Goal: Task Accomplishment & Management: Manage account settings

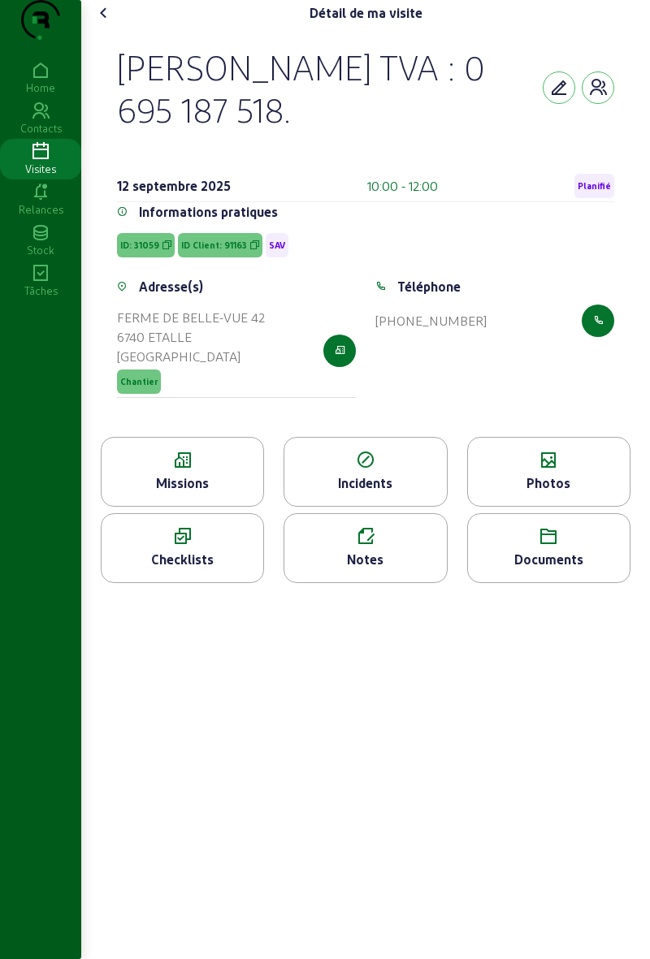
click at [117, 26] on cam-font-icon at bounding box center [104, 13] width 26 height 26
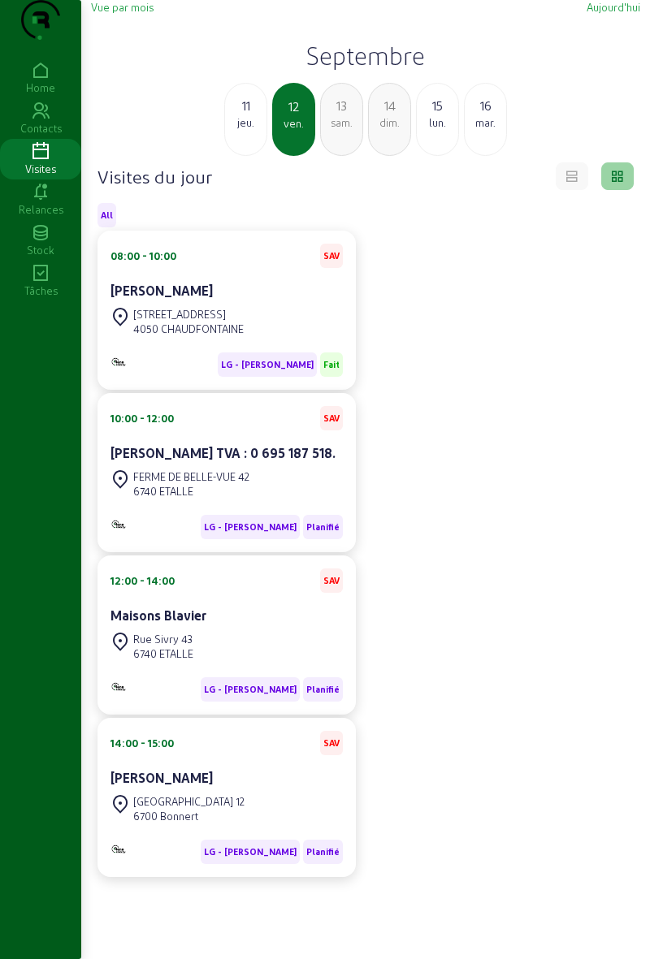
click at [239, 625] on div "Maisons Blavier" at bounding box center [226, 615] width 232 height 19
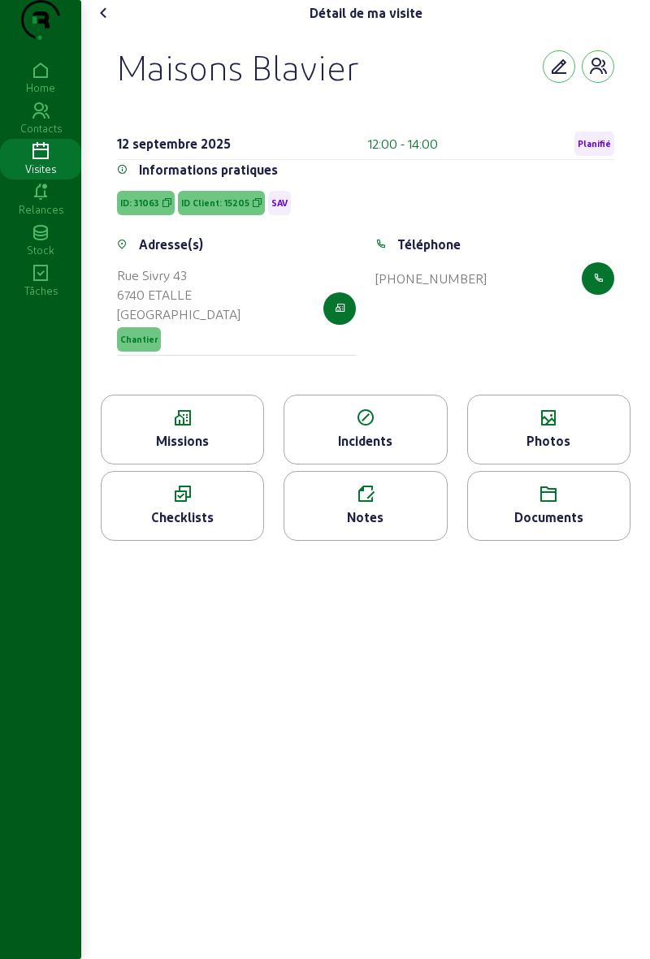
click at [206, 451] on div "Missions" at bounding box center [183, 440] width 162 height 19
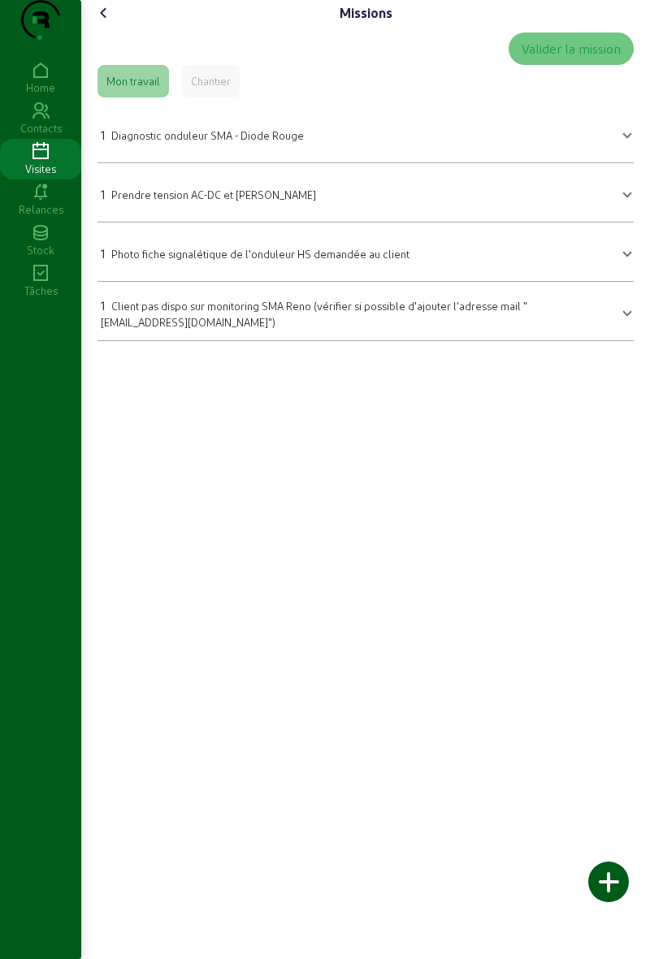
click at [103, 23] on icon at bounding box center [103, 12] width 19 height 19
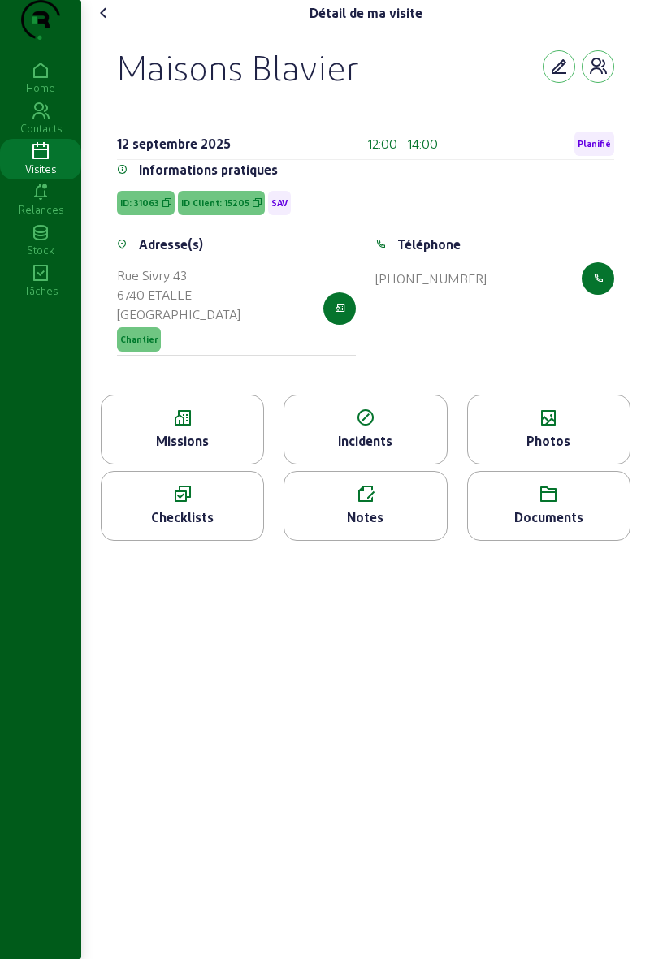
click at [97, 23] on icon at bounding box center [103, 12] width 19 height 19
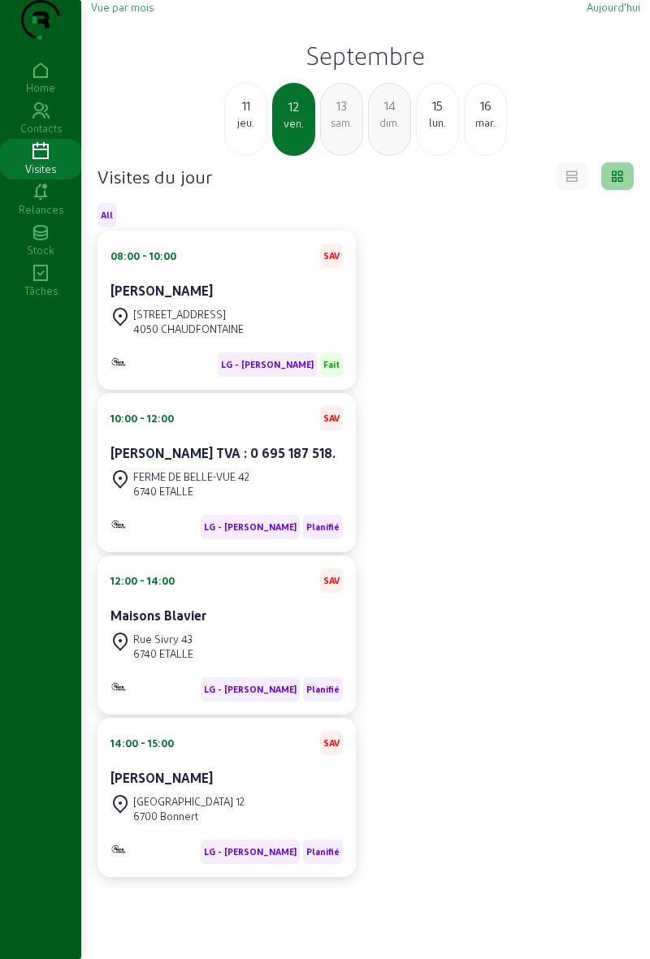
click at [270, 502] on div "FERME DE BELLE-VUE 42 6740 ETALLE" at bounding box center [226, 484] width 232 height 36
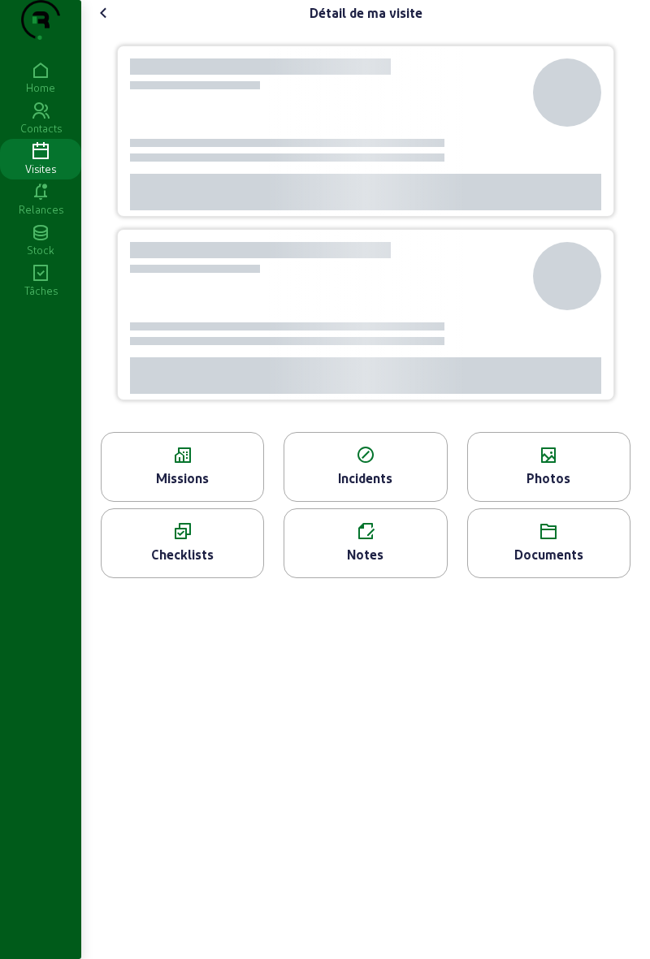
click at [535, 488] on div "Photos" at bounding box center [549, 478] width 162 height 19
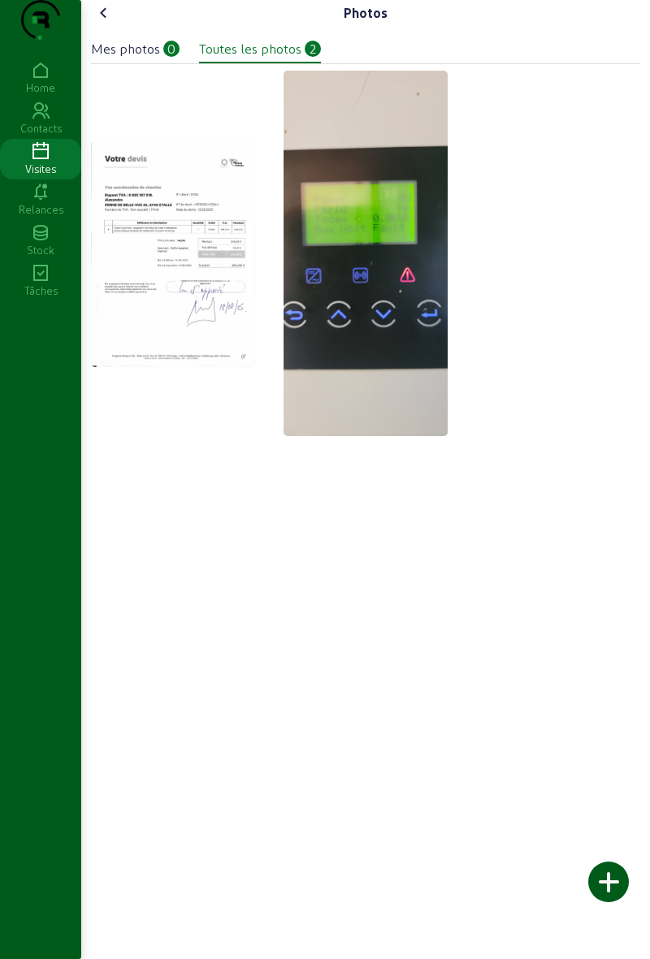
click at [171, 328] on img at bounding box center [173, 253] width 165 height 227
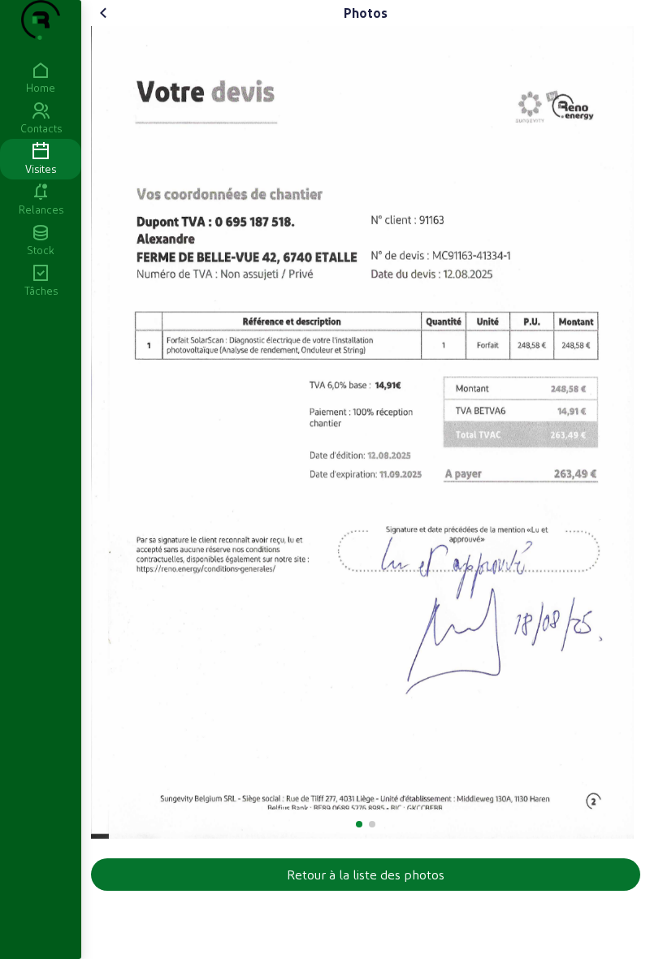
click at [119, 62] on img "1 / 2" at bounding box center [362, 432] width 542 height 813
click at [132, 26] on div "Photos" at bounding box center [365, 13] width 549 height 26
click at [112, 23] on icon at bounding box center [103, 12] width 19 height 19
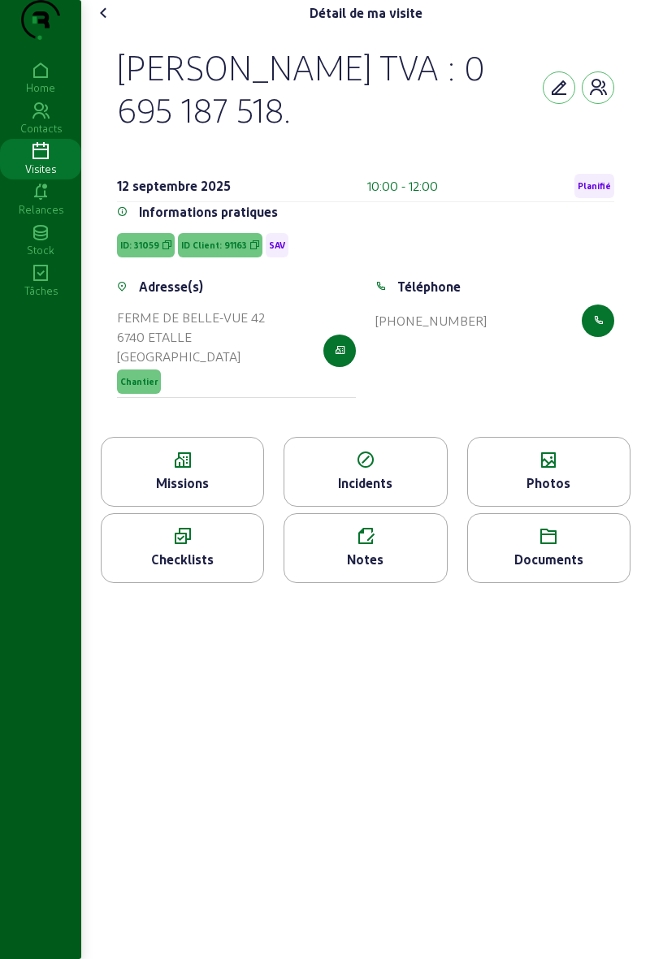
click at [594, 198] on span "Planifié" at bounding box center [594, 186] width 40 height 24
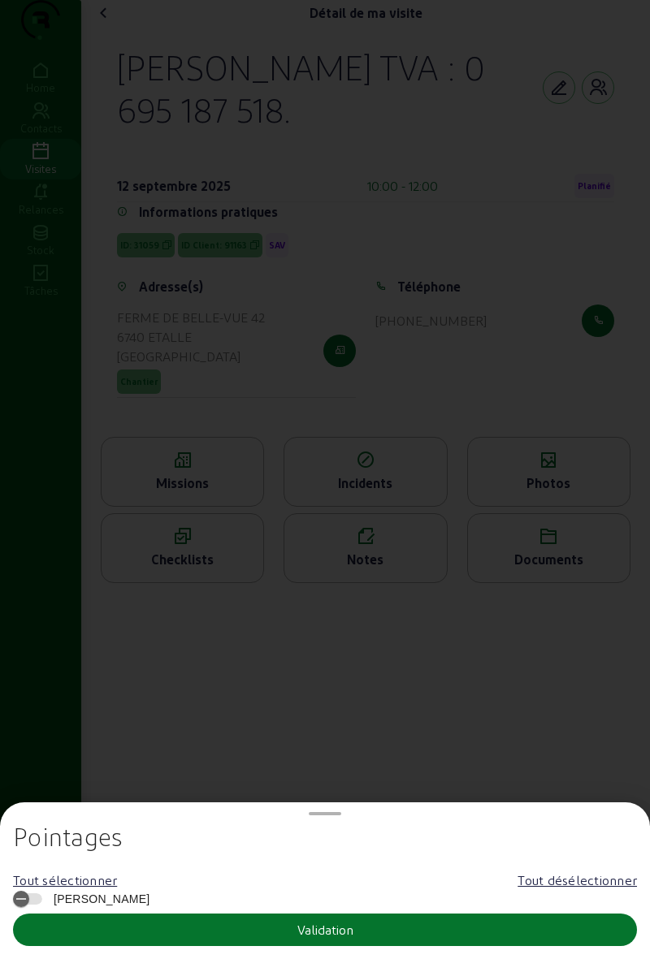
click at [400, 937] on button "Validation" at bounding box center [325, 930] width 624 height 32
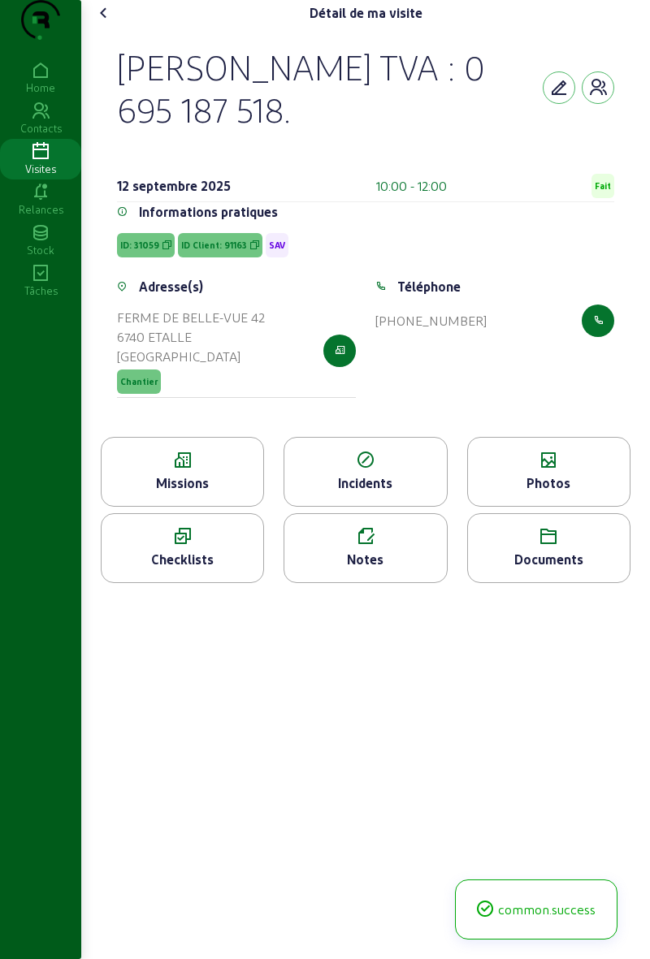
click at [597, 192] on span "Fait" at bounding box center [602, 185] width 16 height 11
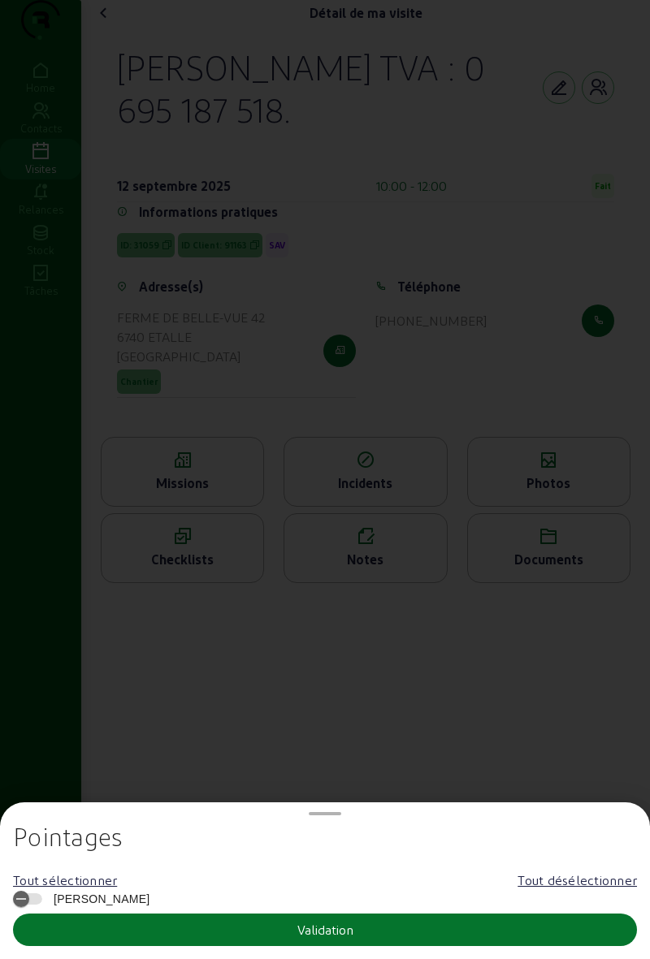
click at [577, 880] on div "Tout désélectionner" at bounding box center [576, 880] width 119 height 19
click at [429, 927] on button "Validation" at bounding box center [325, 930] width 624 height 32
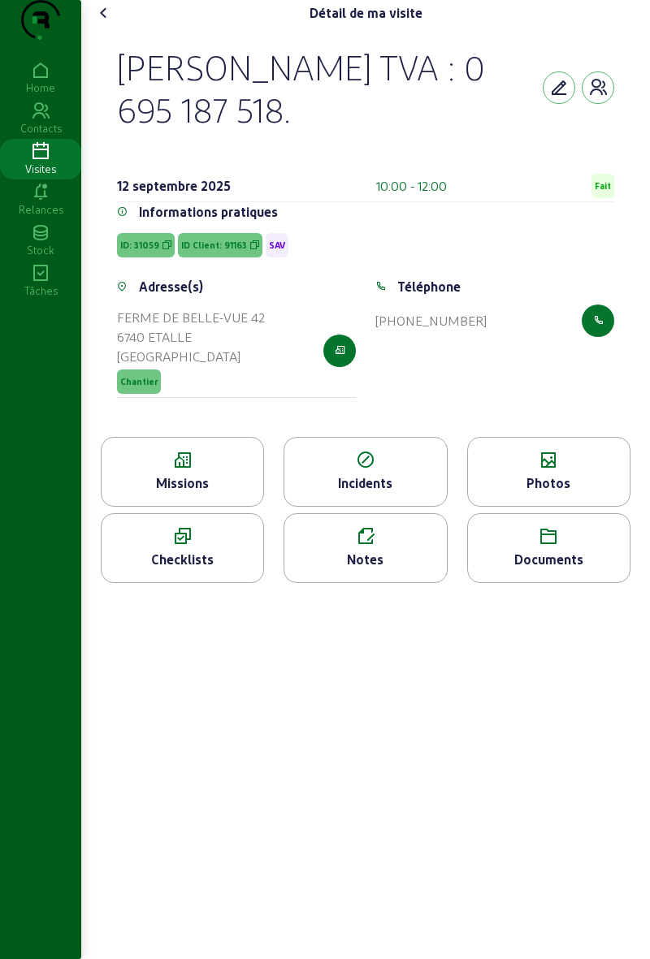
click at [117, 26] on cam-font-icon at bounding box center [104, 13] width 26 height 26
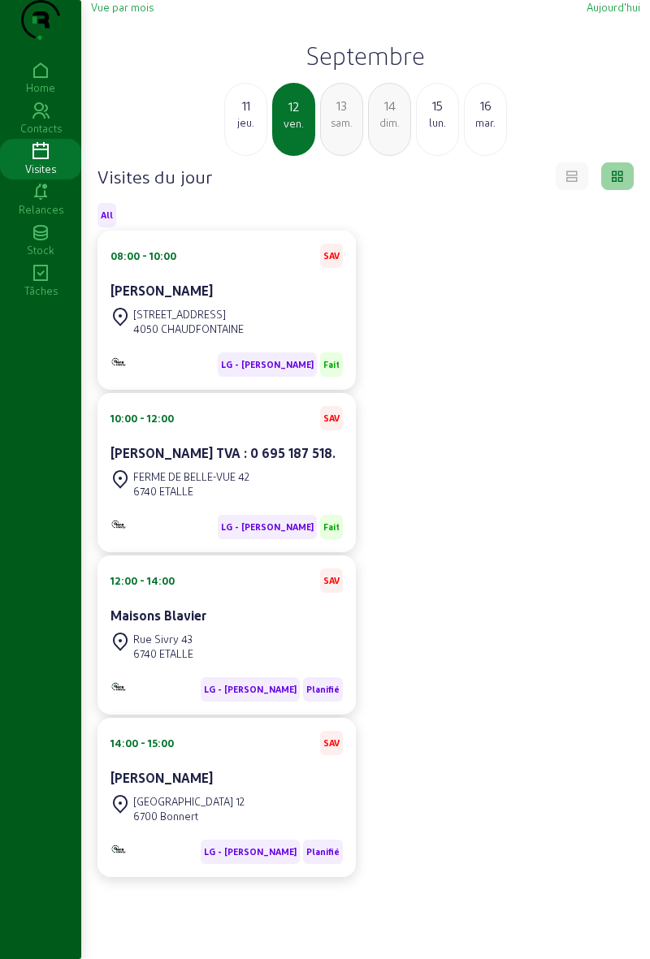
click at [293, 339] on div "Rue Dieusaumé, 25 4050 CHAUDFONTAINE" at bounding box center [226, 322] width 232 height 36
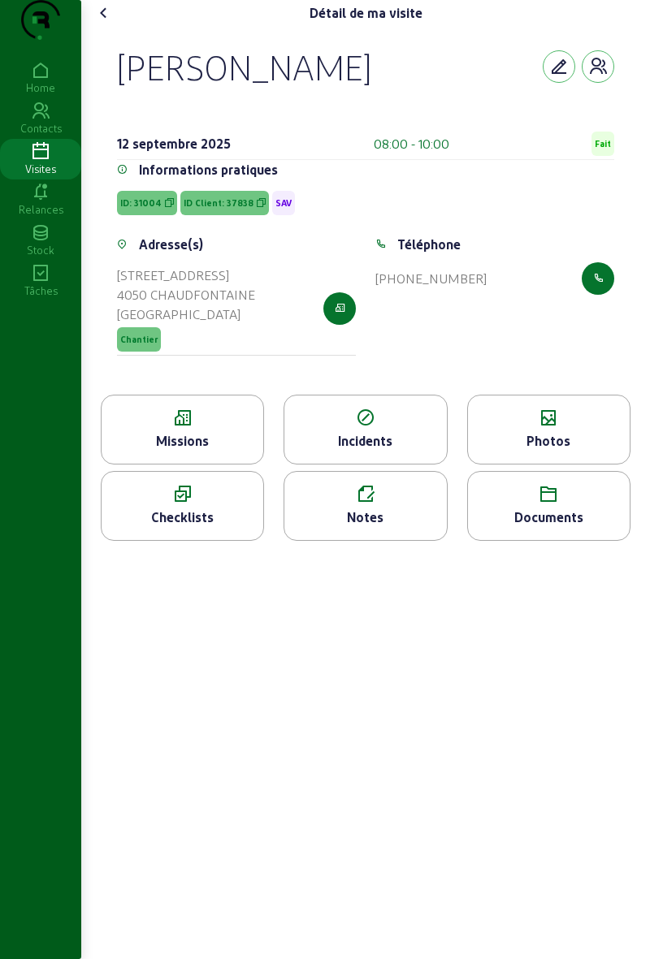
click at [527, 451] on div "Photos" at bounding box center [549, 440] width 162 height 19
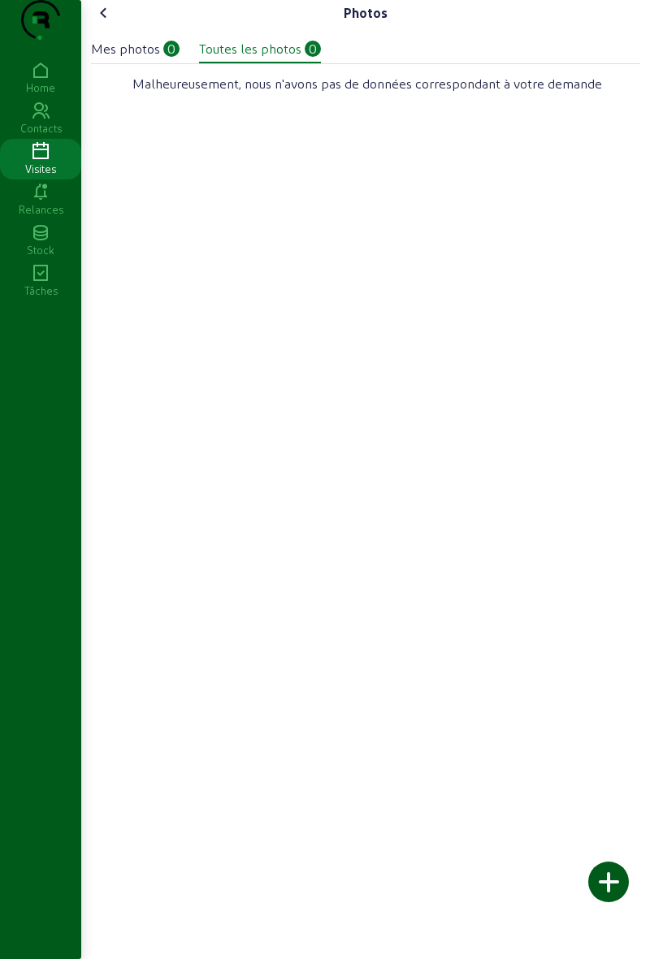
click at [606, 867] on div at bounding box center [608, 882] width 41 height 41
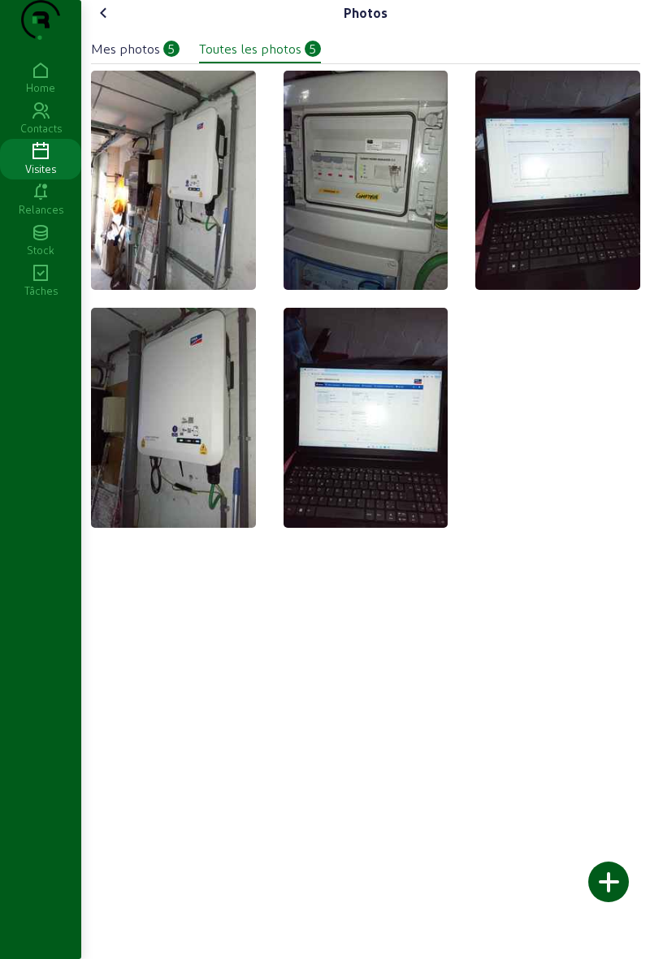
click at [114, 23] on icon at bounding box center [103, 12] width 19 height 19
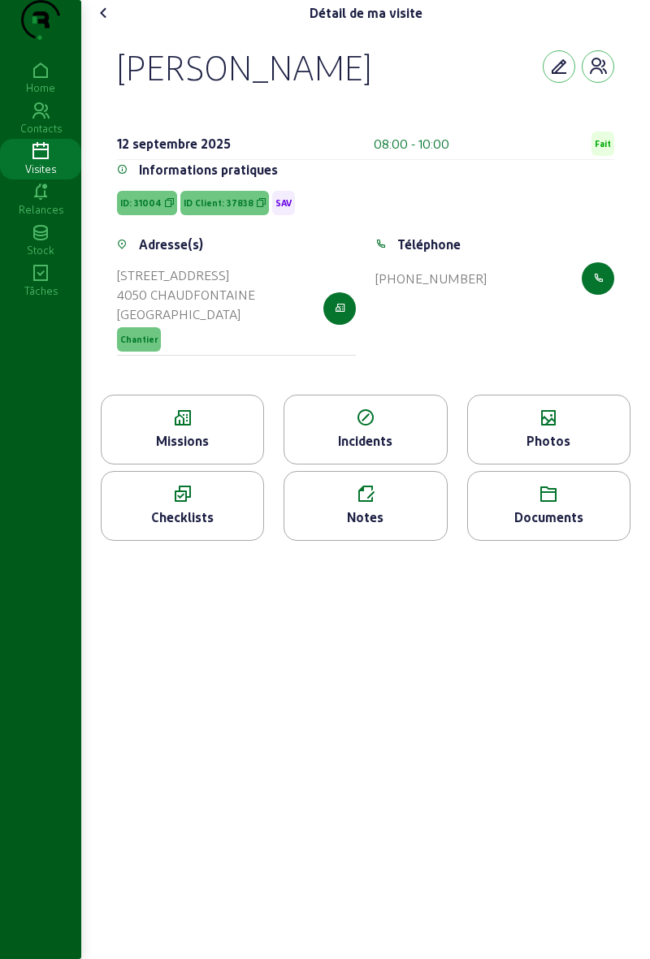
click at [383, 541] on div "Notes" at bounding box center [364, 506] width 163 height 70
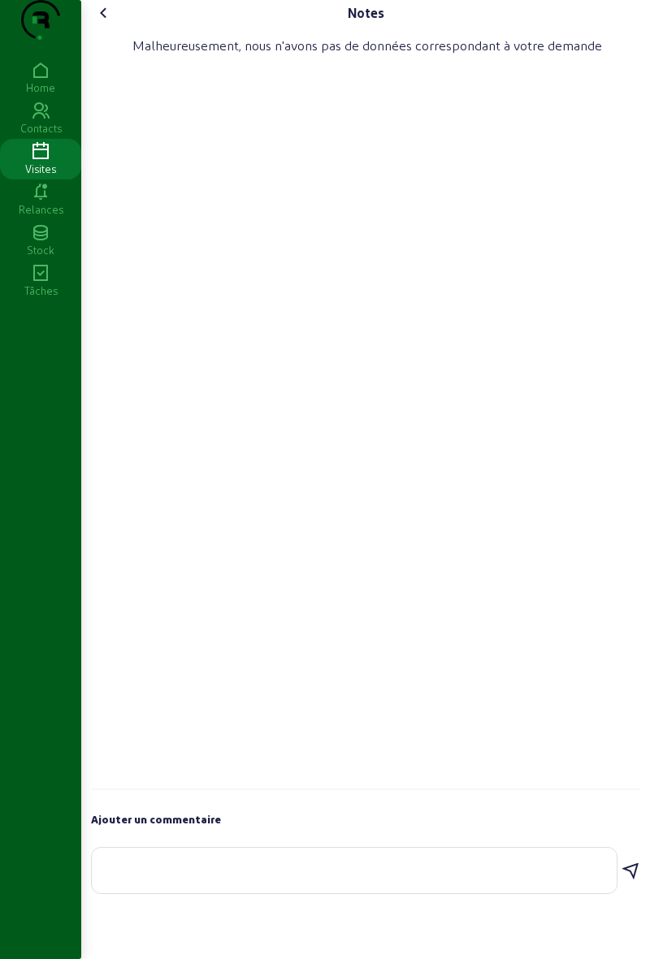
click at [497, 877] on textarea at bounding box center [354, 867] width 499 height 19
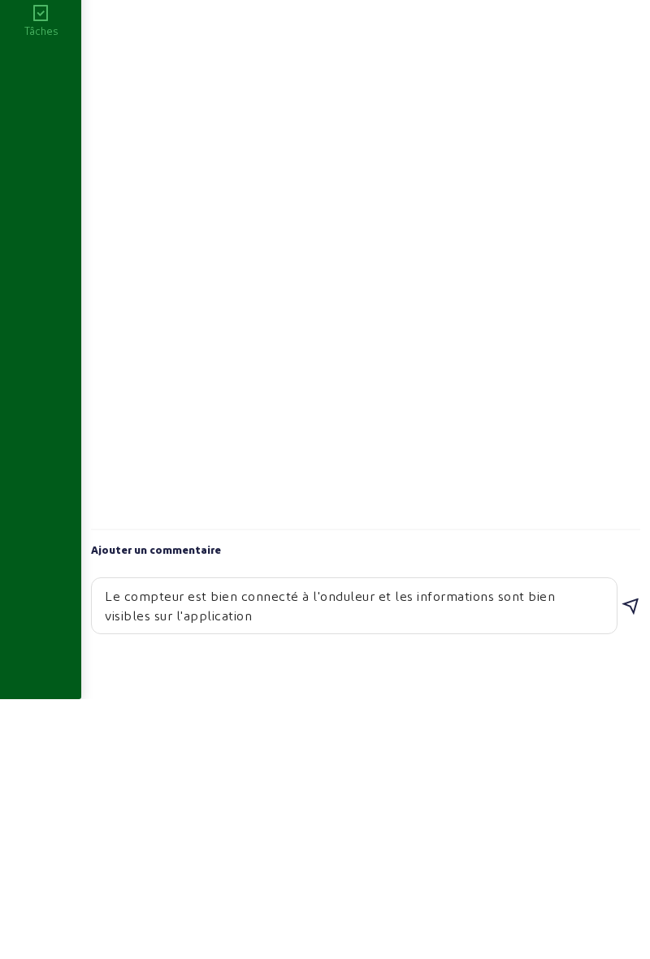
type textarea "Le compteur est bien connecté à l'onduleur et les informations sont bien visibl…"
click at [629, 876] on icon at bounding box center [629, 866] width 19 height 19
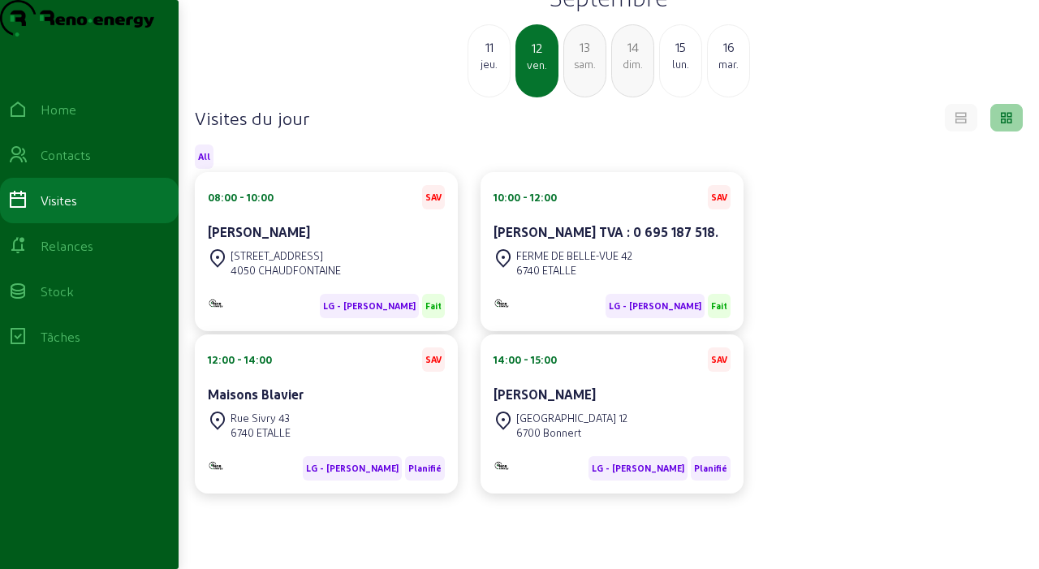
scroll to position [71, 0]
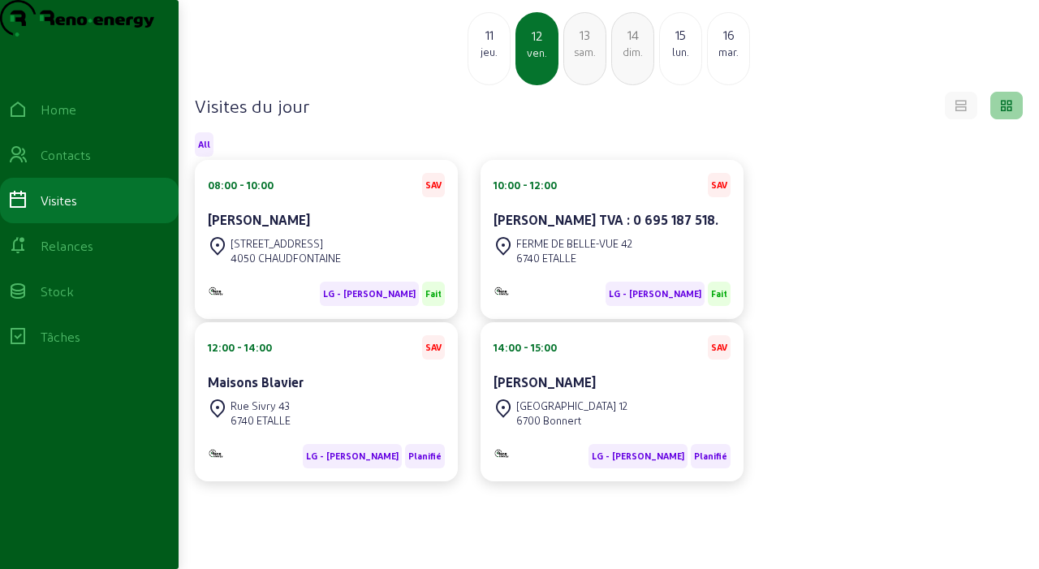
click at [668, 269] on div "FERME DE BELLE-VUE 42 6740 ETALLE" at bounding box center [612, 251] width 237 height 36
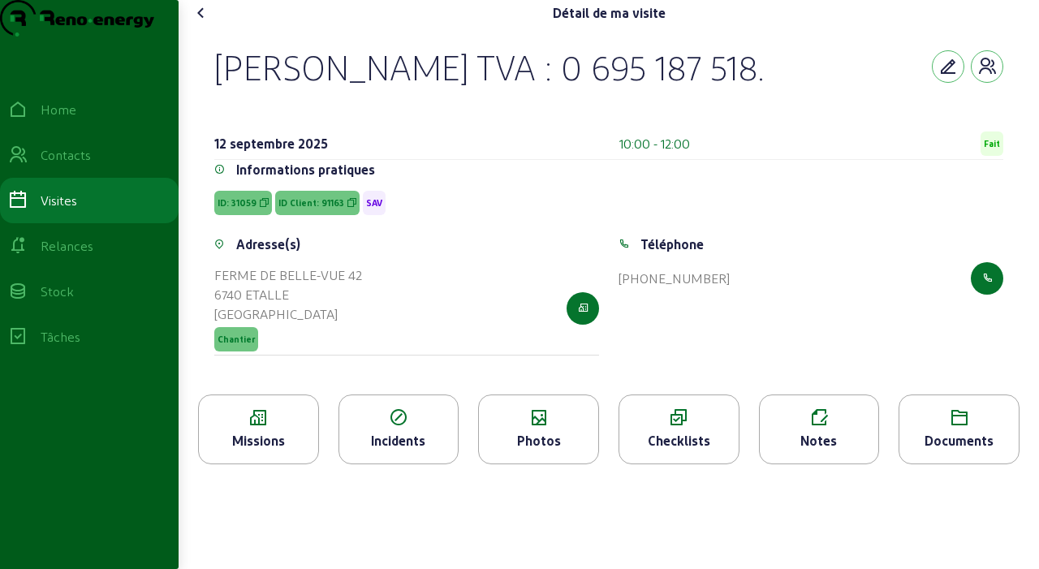
scroll to position [52, 0]
click at [283, 431] on div "Missions" at bounding box center [258, 440] width 119 height 19
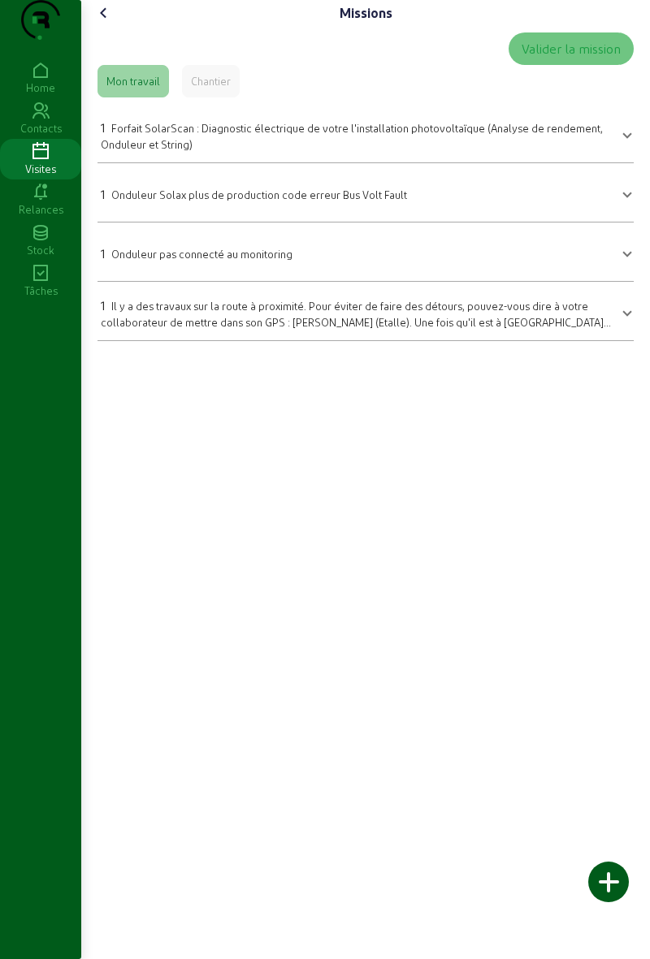
click at [106, 23] on icon at bounding box center [103, 12] width 19 height 19
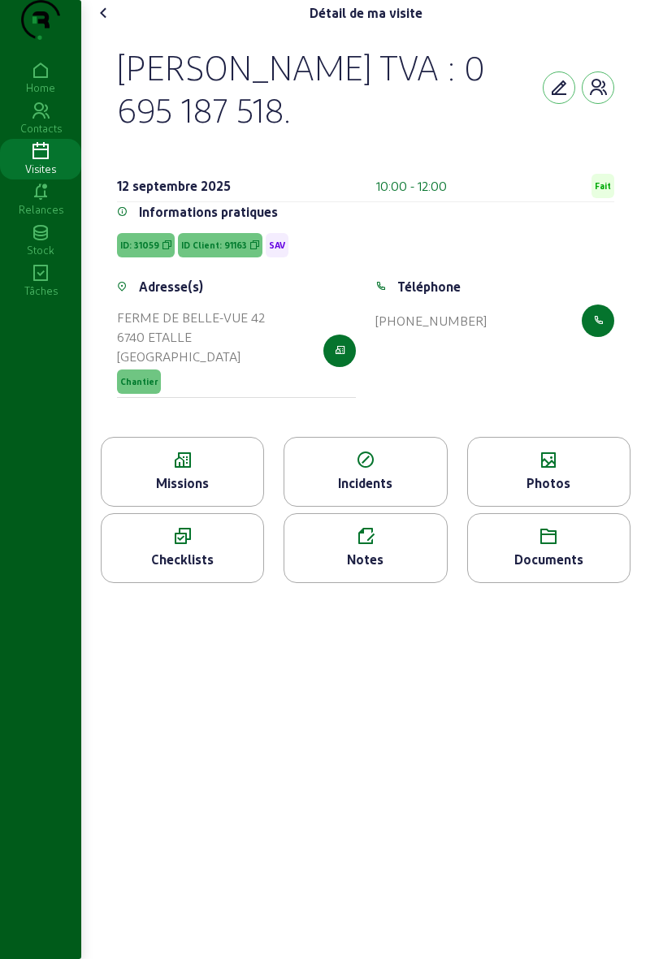
click at [140, 26] on div "Détail de ma visite" at bounding box center [365, 13] width 549 height 26
click at [106, 26] on cam-font-icon at bounding box center [104, 13] width 26 height 26
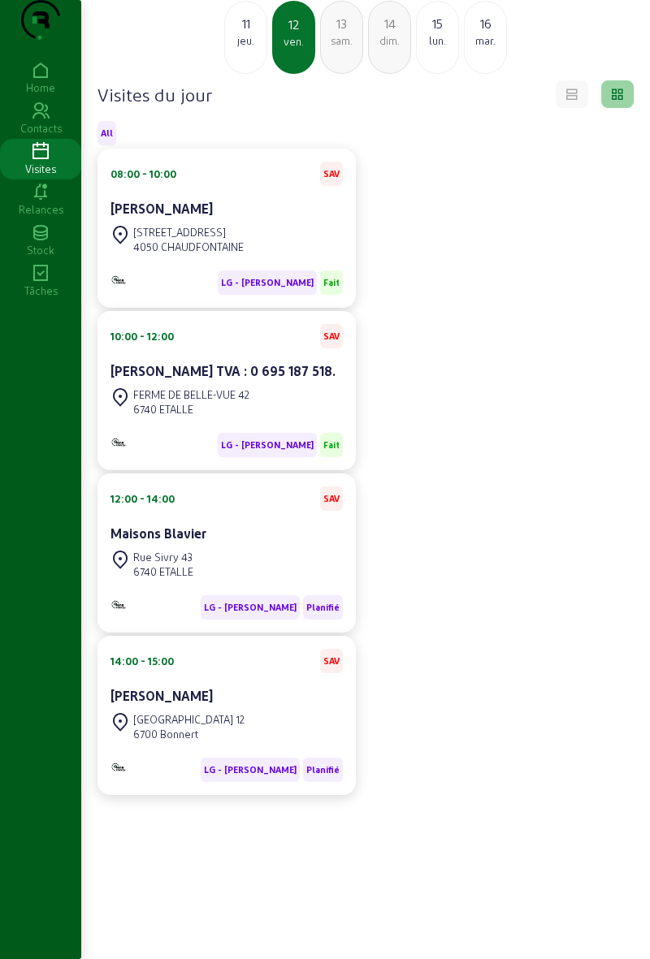
scroll to position [115, 0]
click at [253, 560] on div "Rue Sivry 43 6740 ETALLE" at bounding box center [226, 565] width 232 height 36
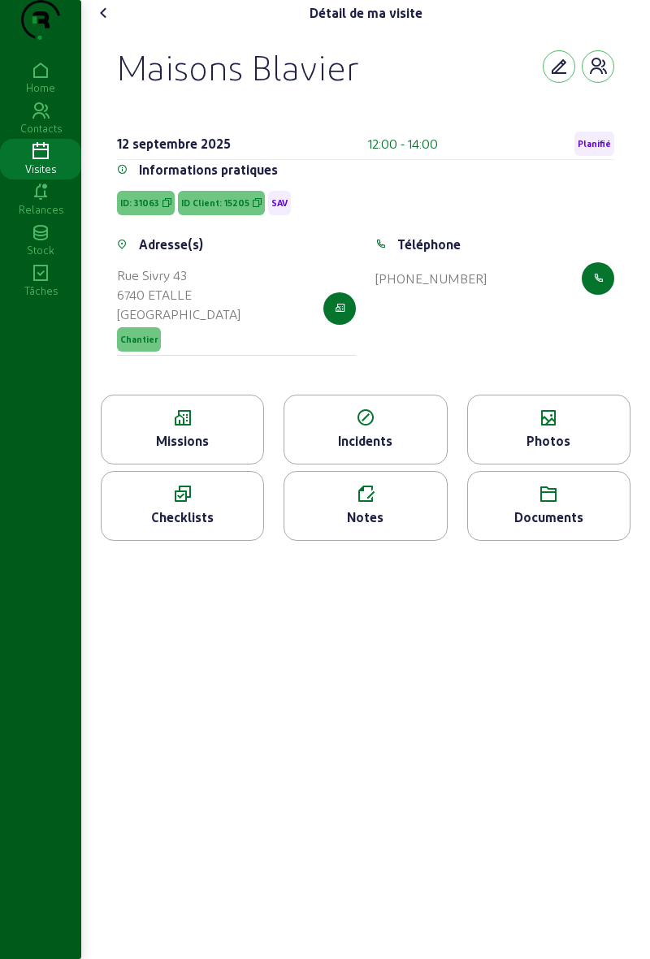
click at [94, 26] on cam-font-icon at bounding box center [104, 13] width 26 height 26
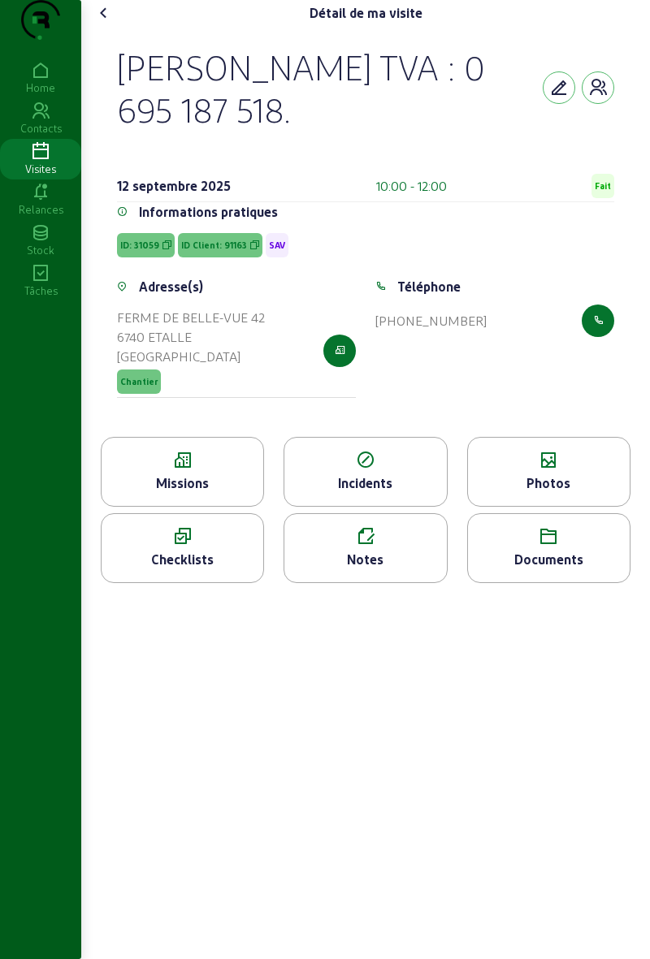
click at [571, 493] on div "Photos" at bounding box center [549, 482] width 162 height 19
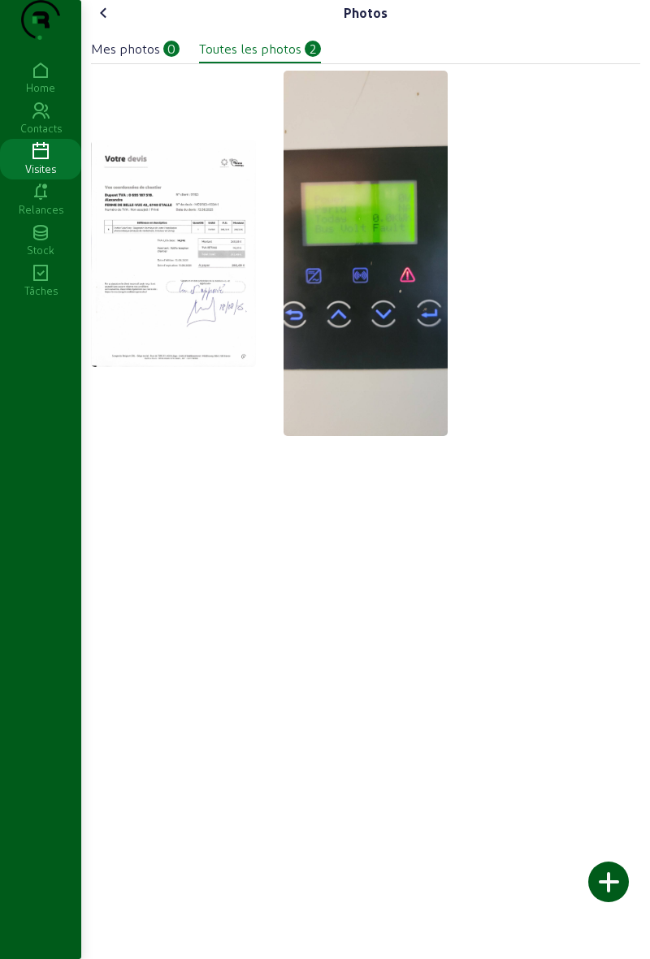
click at [609, 568] on div at bounding box center [608, 882] width 41 height 41
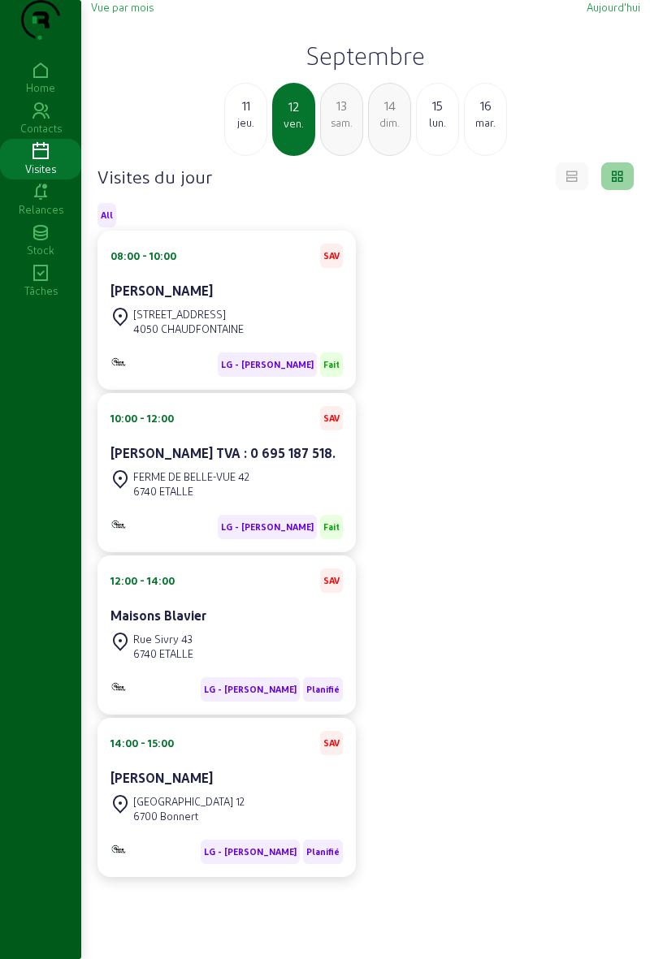
click at [265, 664] on div "Rue Sivry 43 6740 ETALLE" at bounding box center [226, 647] width 232 height 36
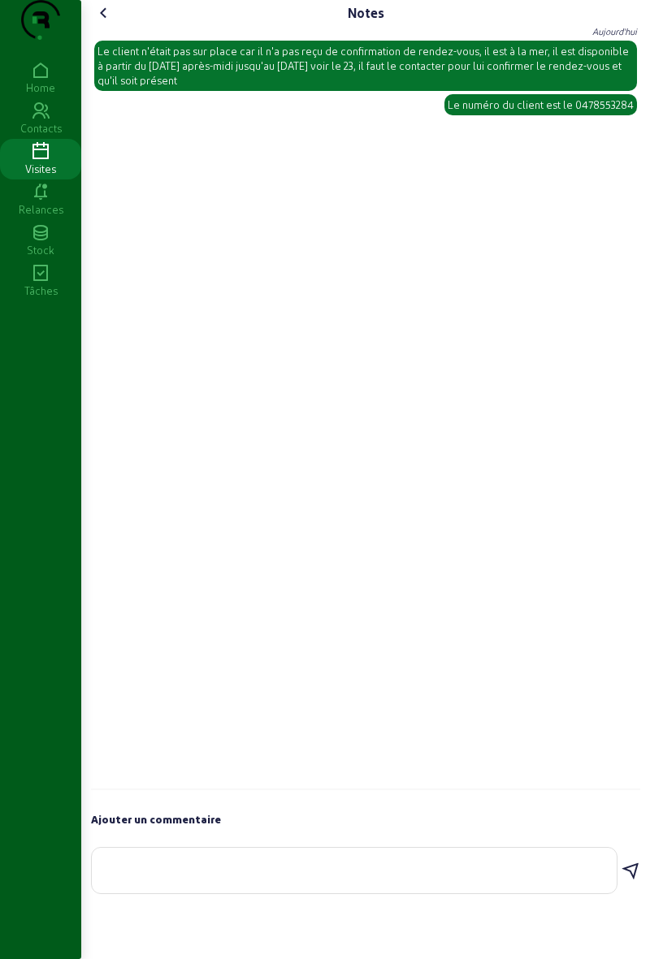
click at [649, 31] on div "Notes Alessio Aujourd'hui Le client n'était pas sur place car il n'a pas reçu d…" at bounding box center [365, 451] width 568 height 902
click at [117, 26] on cam-font-icon at bounding box center [104, 13] width 26 height 26
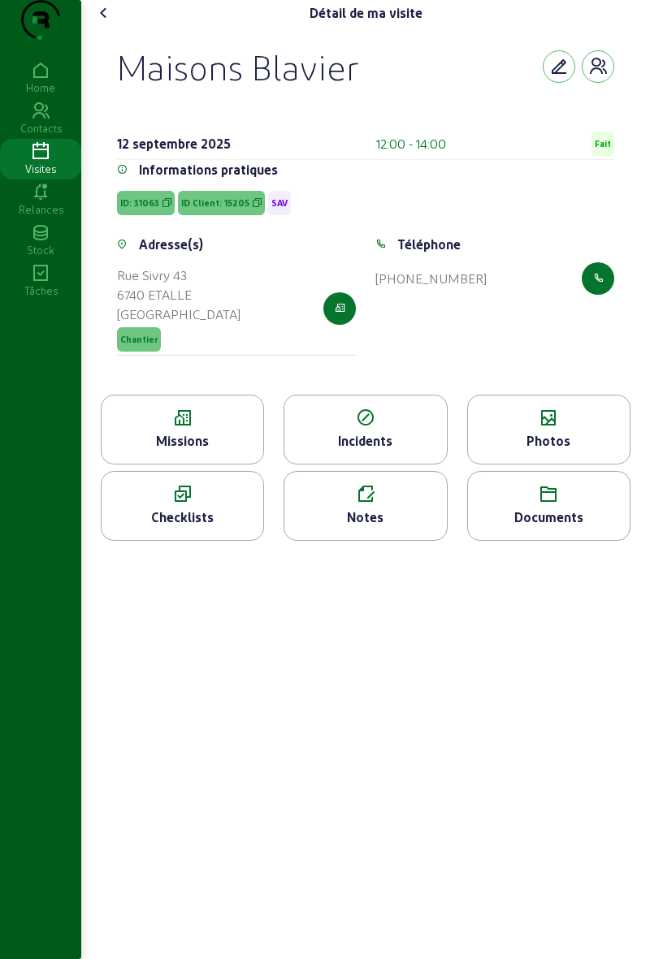
click at [114, 23] on icon at bounding box center [103, 12] width 19 height 19
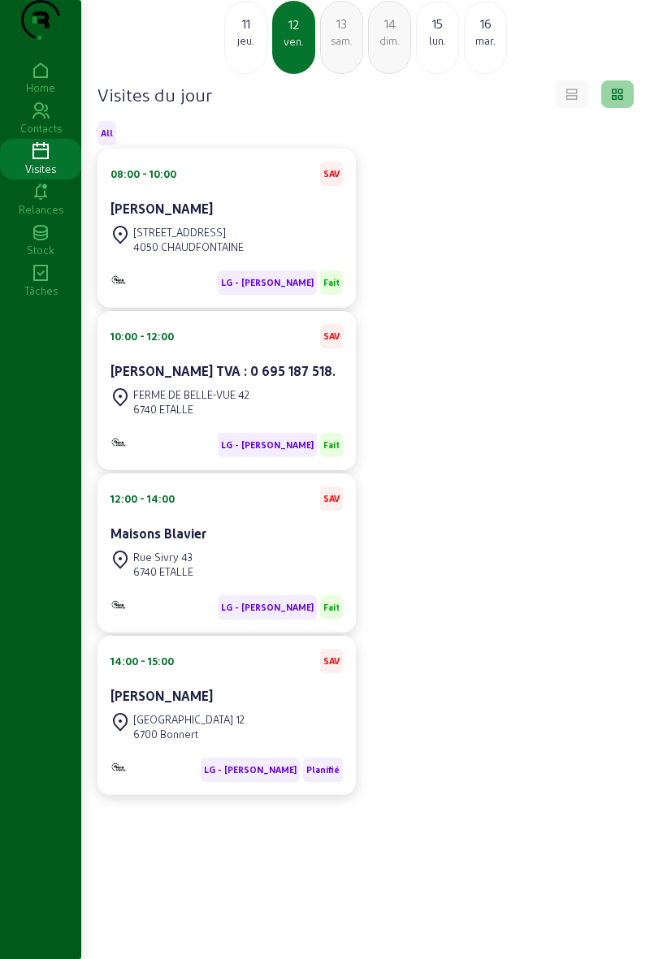
scroll to position [115, 0]
click at [270, 727] on div "RUE DU VICINAL 12 6700 Bonnert" at bounding box center [226, 727] width 232 height 36
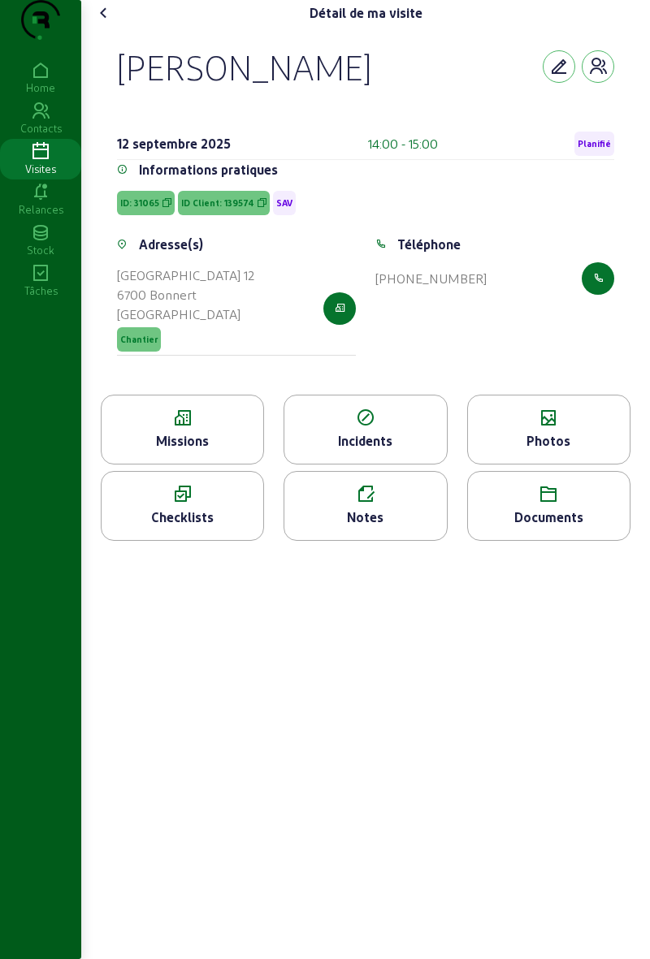
click at [210, 451] on div "Missions" at bounding box center [183, 440] width 162 height 19
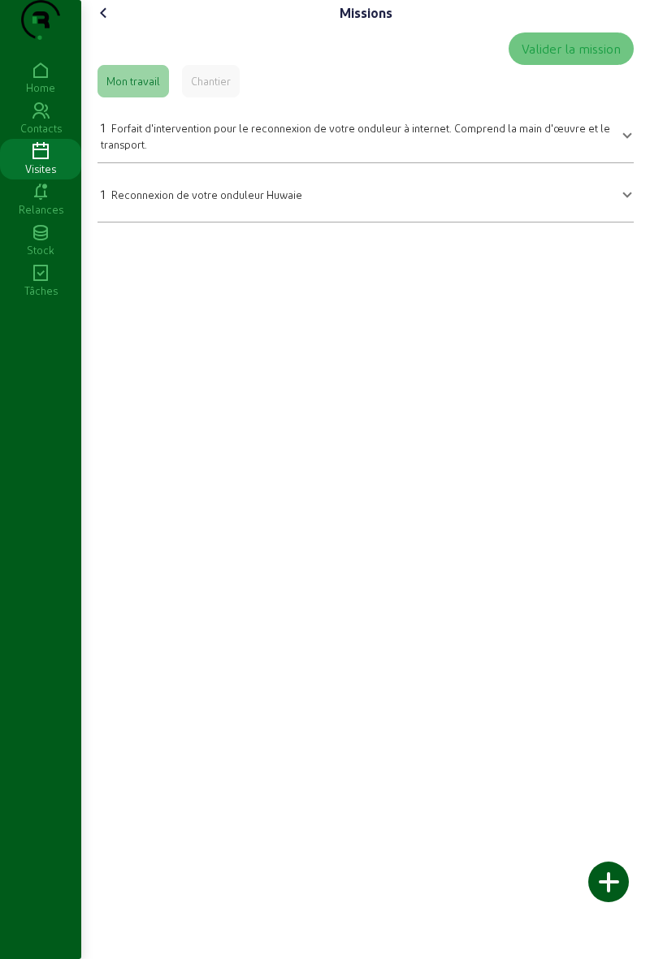
click at [109, 23] on icon at bounding box center [103, 12] width 19 height 19
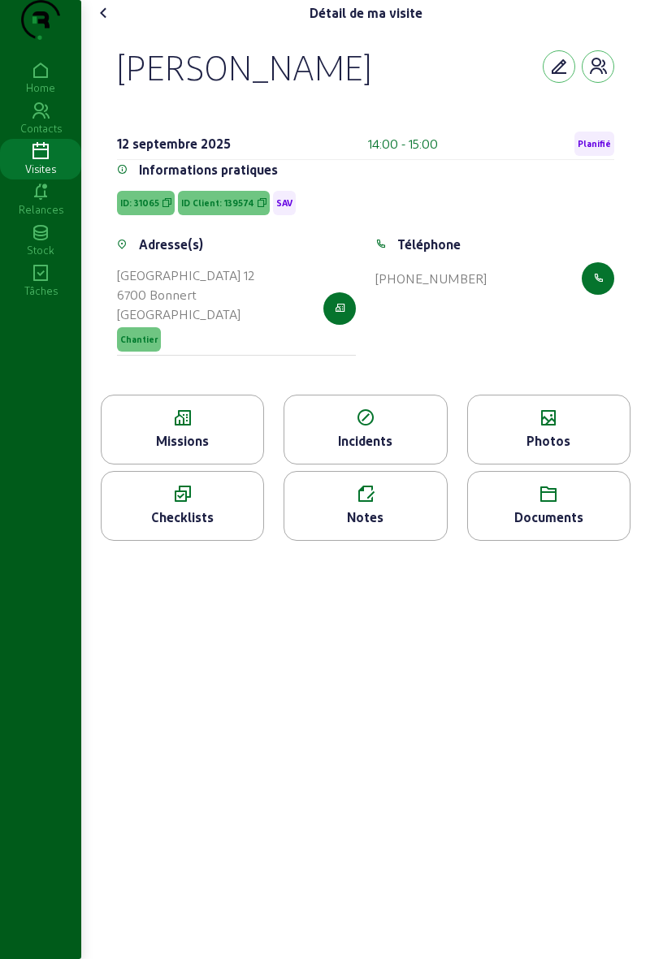
click at [630, 663] on div "Détail de ma visite Pierre Rubini 12 septembre 2025 14:00 - 15:00 Planifié Info…" at bounding box center [365, 479] width 568 height 959
